Goal: Task Accomplishment & Management: Use online tool/utility

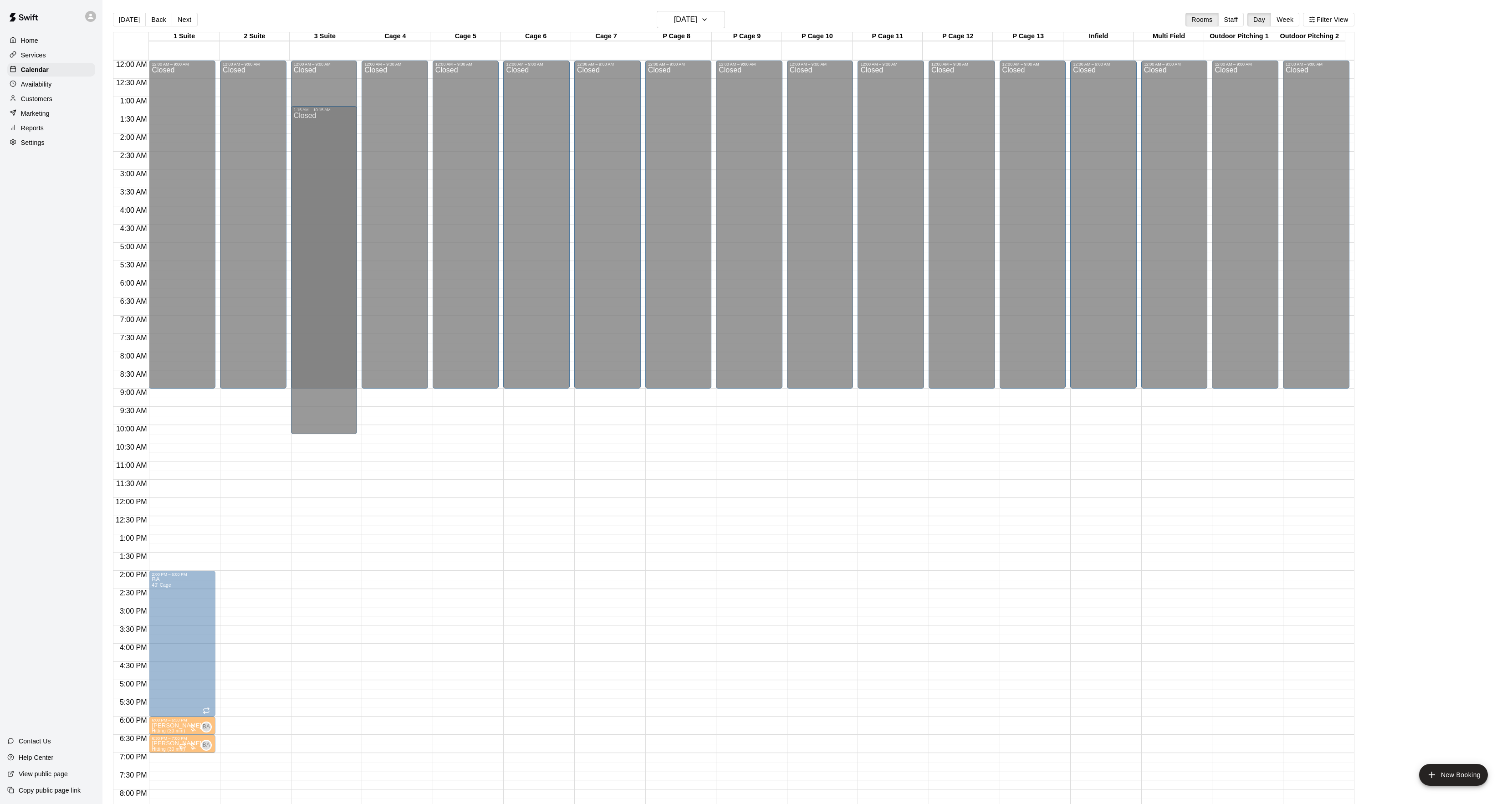
scroll to position [46, 0]
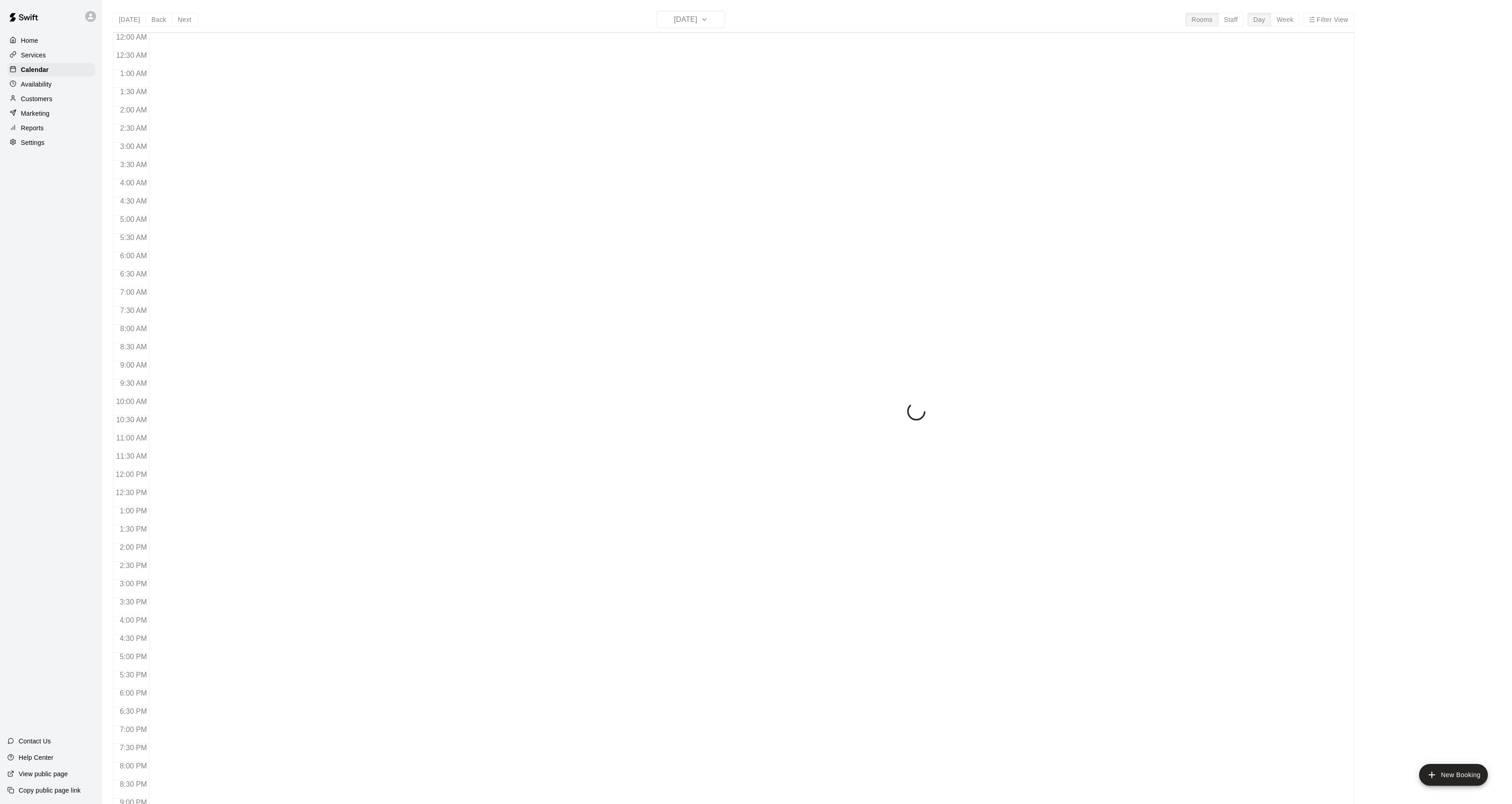
scroll to position [94, 0]
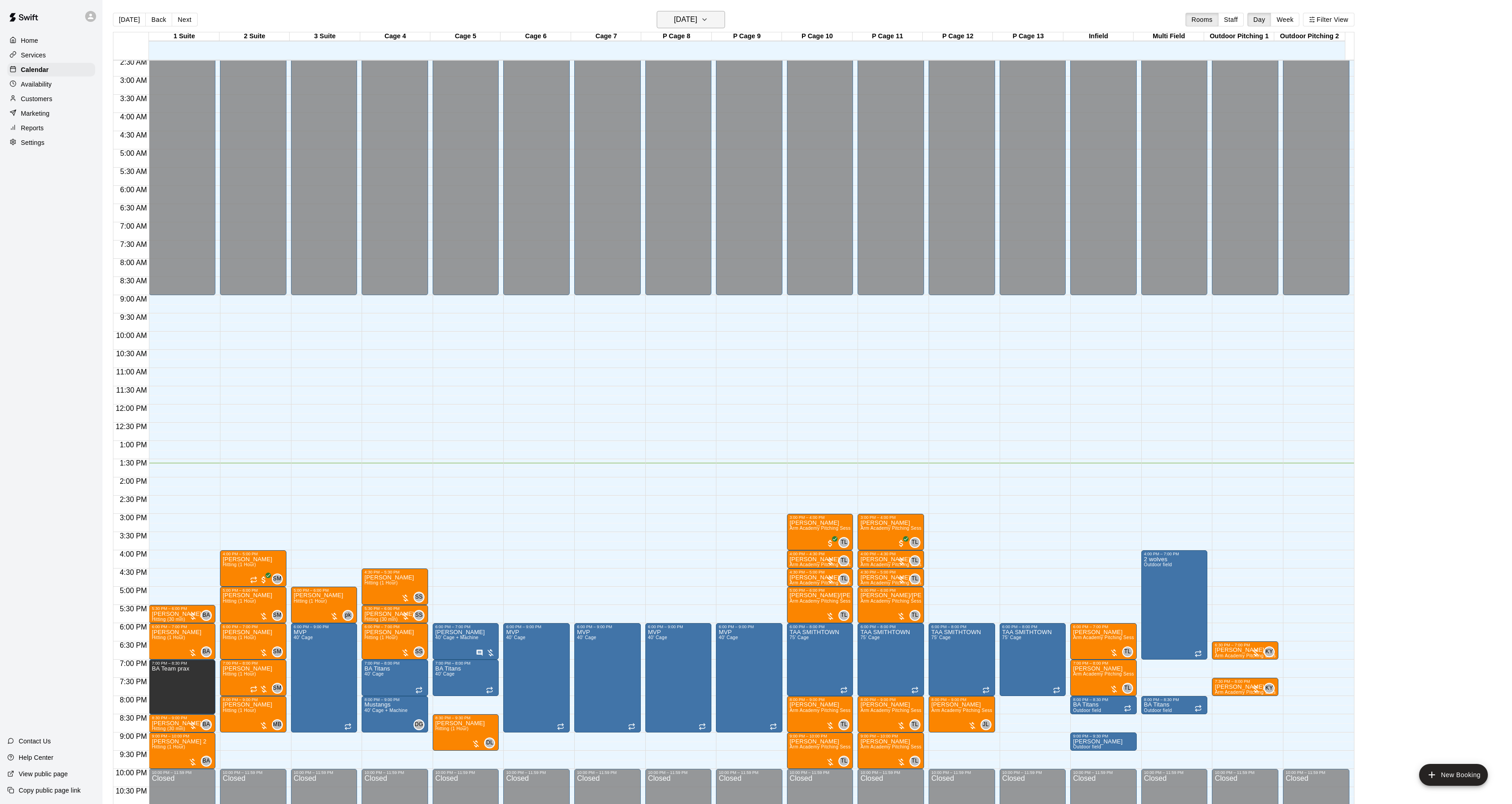
click at [674, 16] on h6 "Thursday Sep 11" at bounding box center [685, 20] width 23 height 13
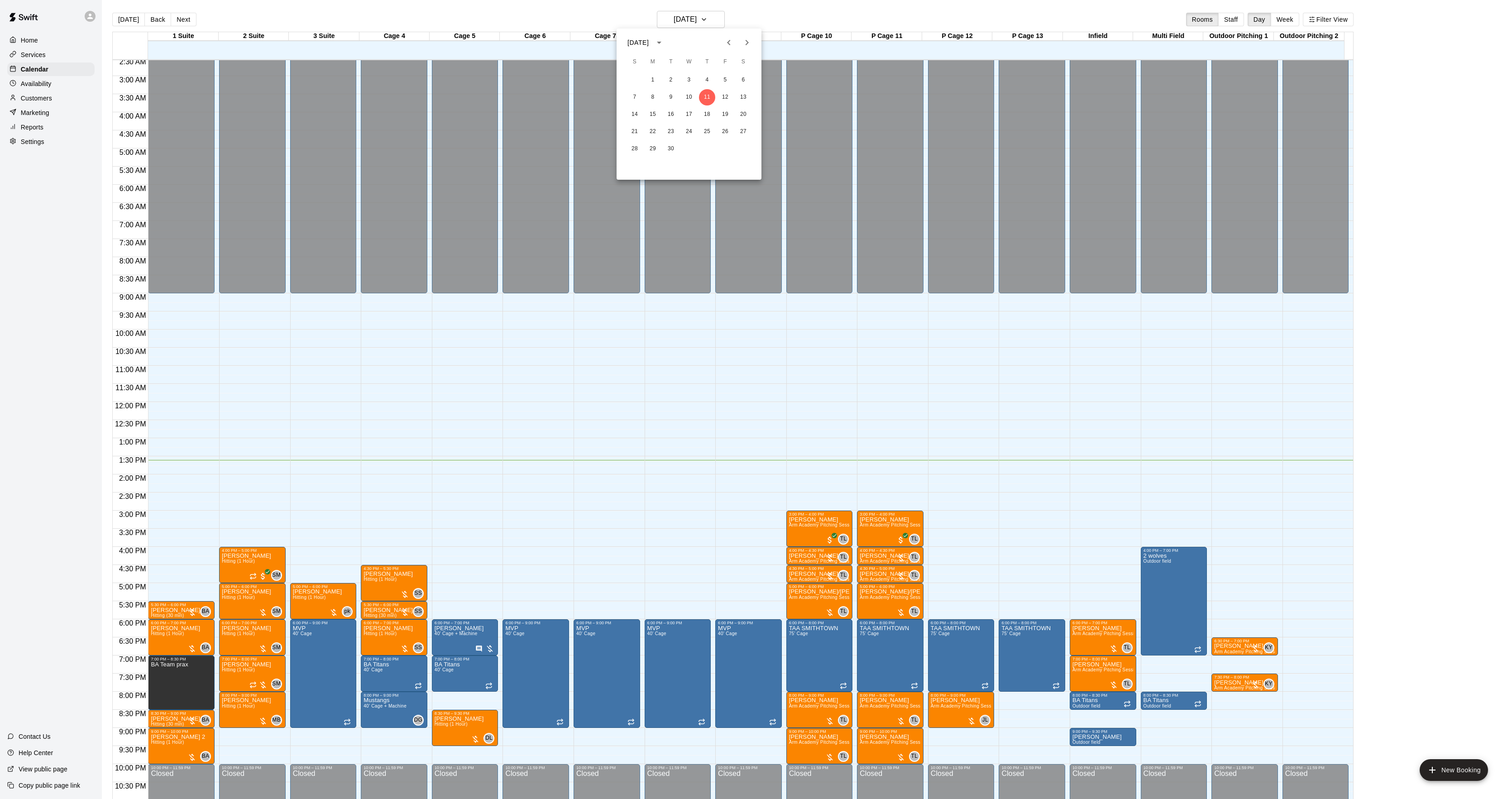
click at [747, 41] on icon "Next month" at bounding box center [747, 43] width 4 height 5
click at [747, 44] on icon "Next month" at bounding box center [747, 43] width 4 height 5
drag, startPoint x: 743, startPoint y: 145, endPoint x: 738, endPoint y: 150, distance: 7.1
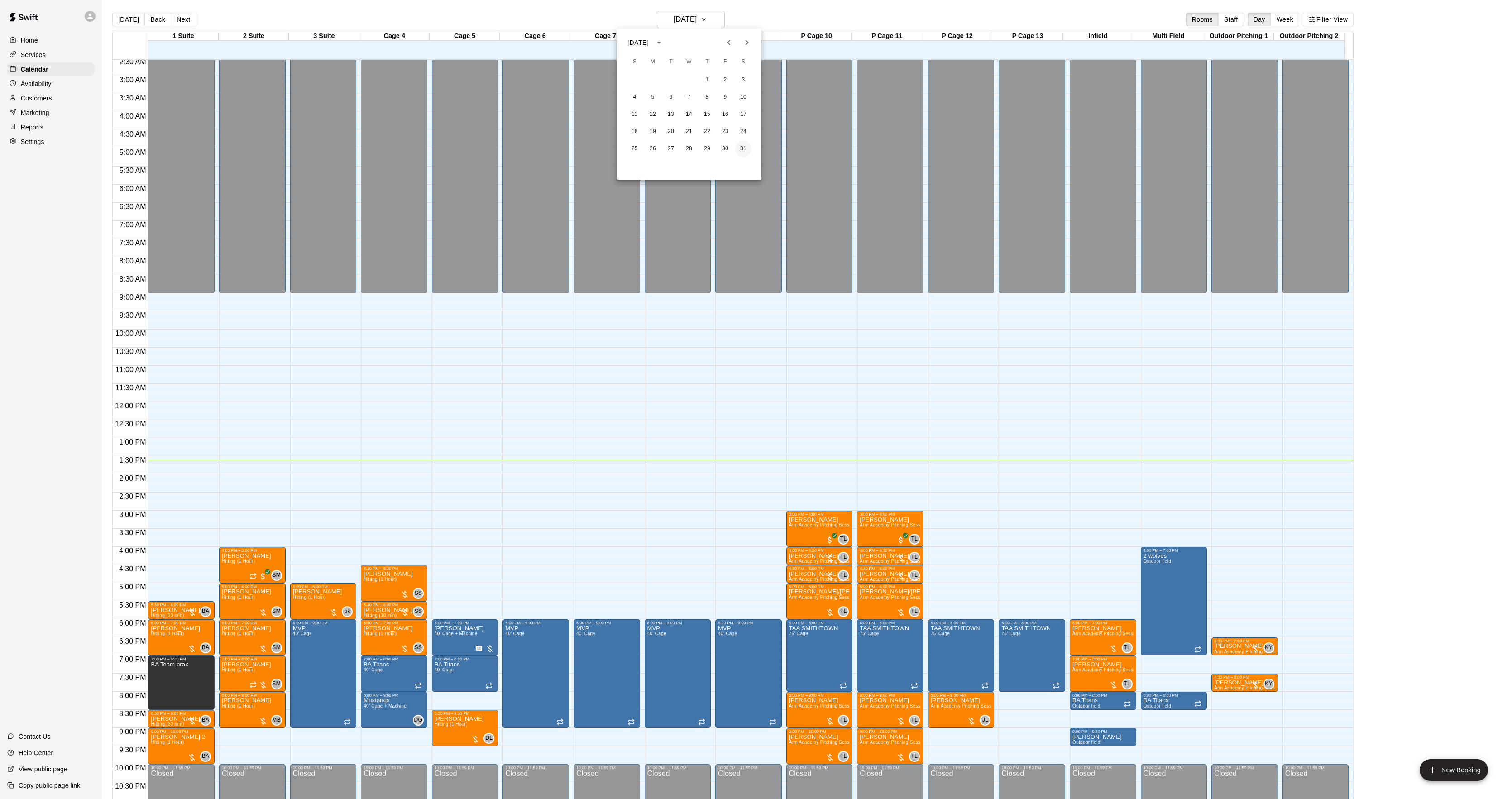
click at [742, 146] on button "31" at bounding box center [743, 149] width 16 height 16
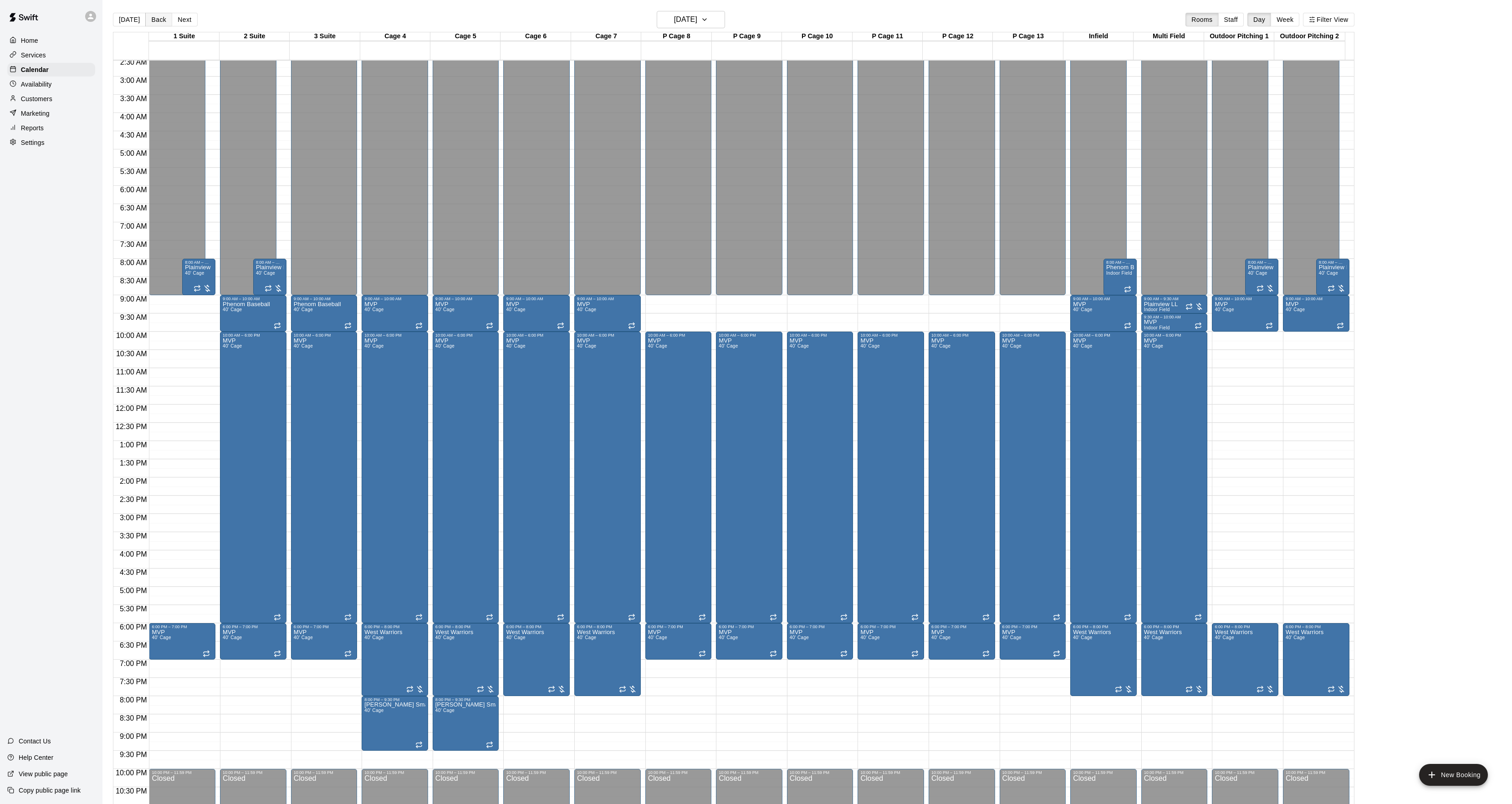
click at [153, 16] on button "Back" at bounding box center [158, 19] width 27 height 14
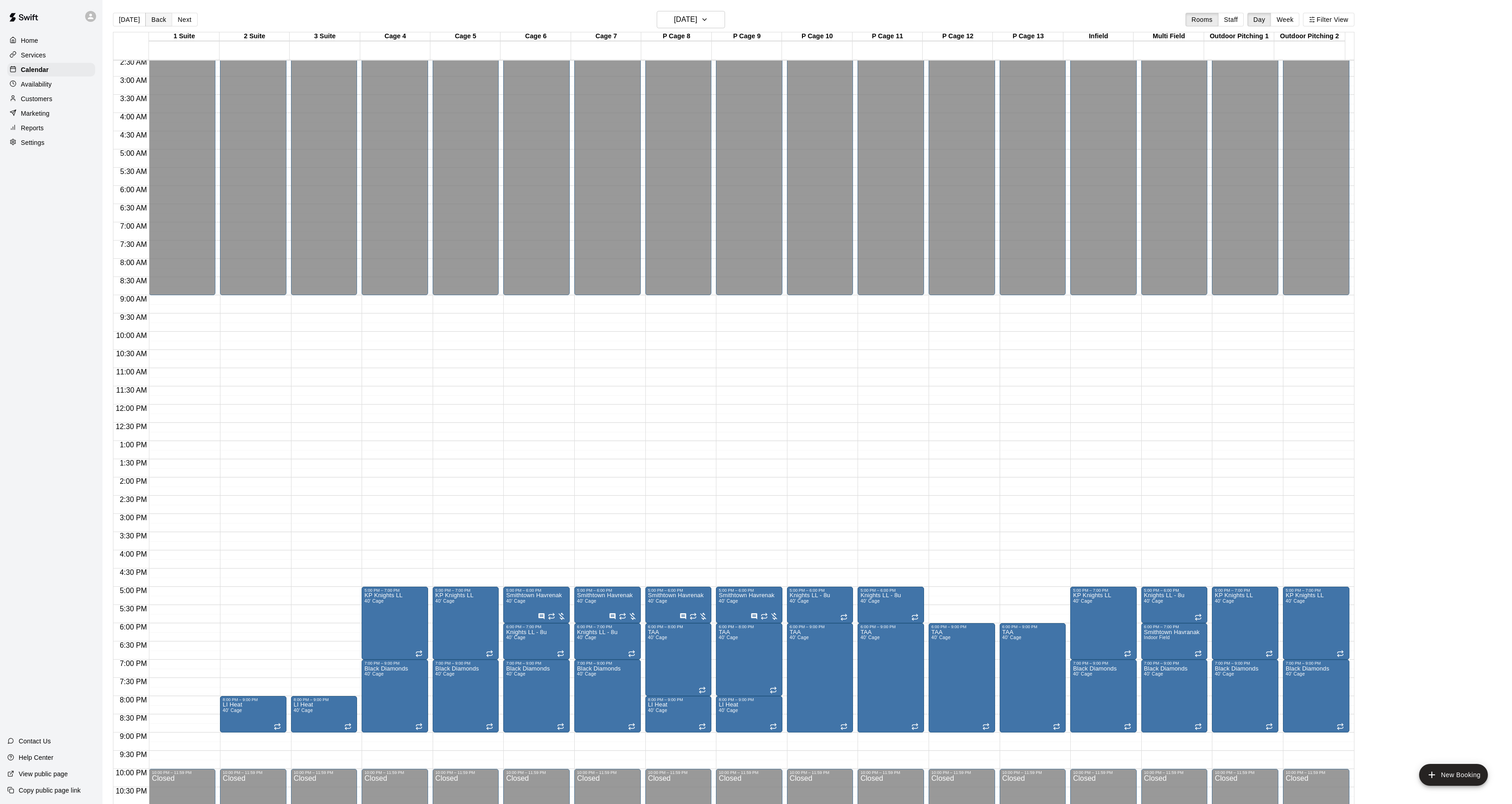
click at [158, 16] on button "Back" at bounding box center [158, 19] width 27 height 14
